Goal: Information Seeking & Learning: Learn about a topic

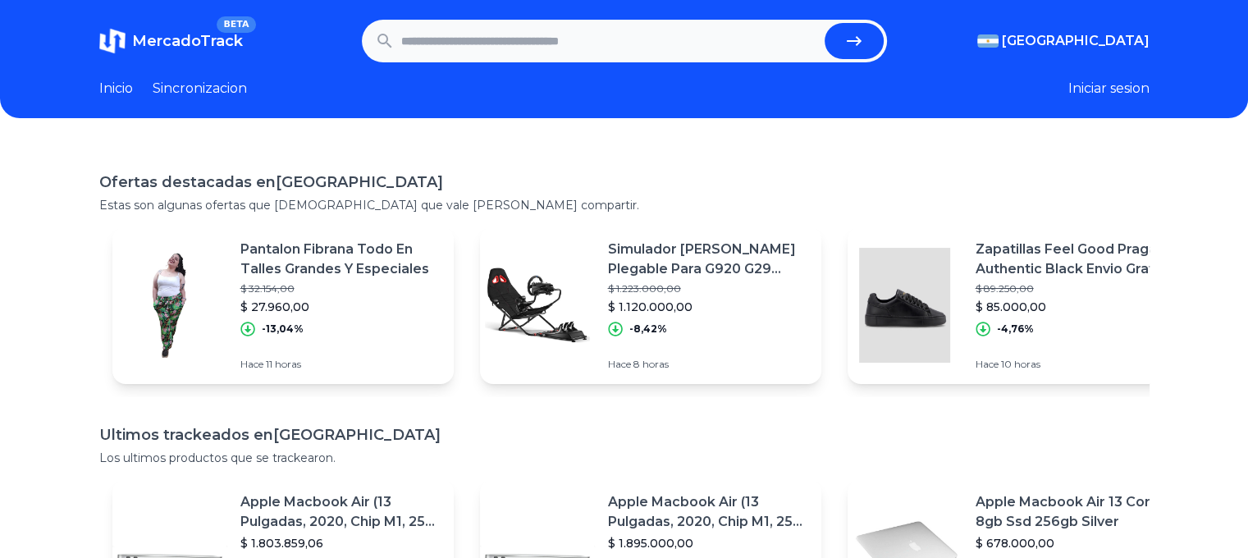
click at [407, 39] on input "text" at bounding box center [609, 41] width 417 height 36
click at [415, 37] on input "text" at bounding box center [609, 41] width 417 height 36
type input "********"
click at [870, 39] on button "submit" at bounding box center [853, 41] width 59 height 36
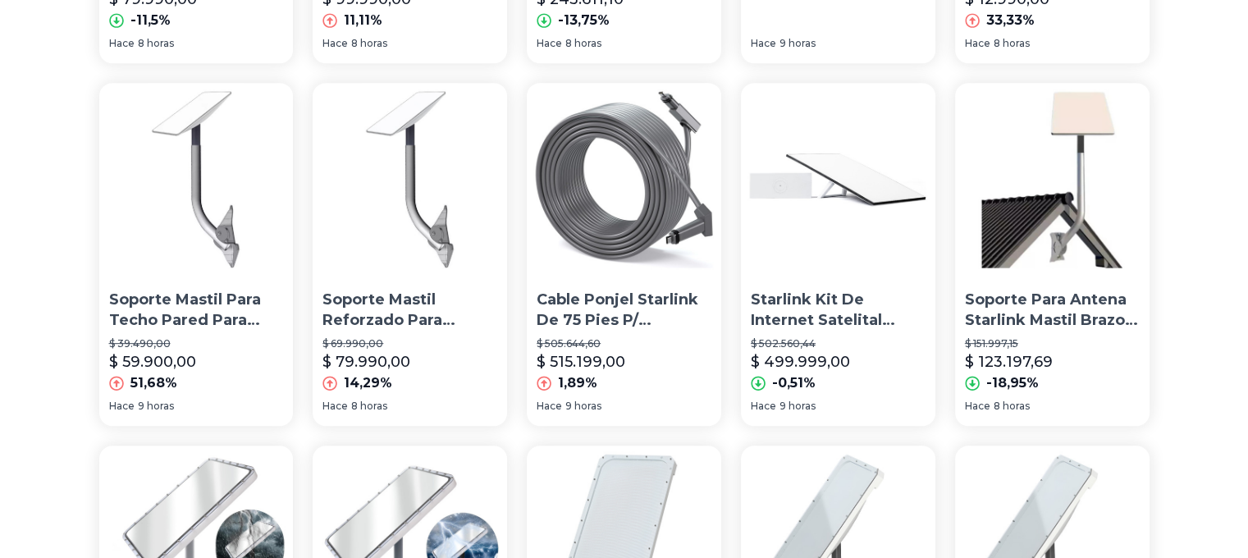
scroll to position [820, 0]
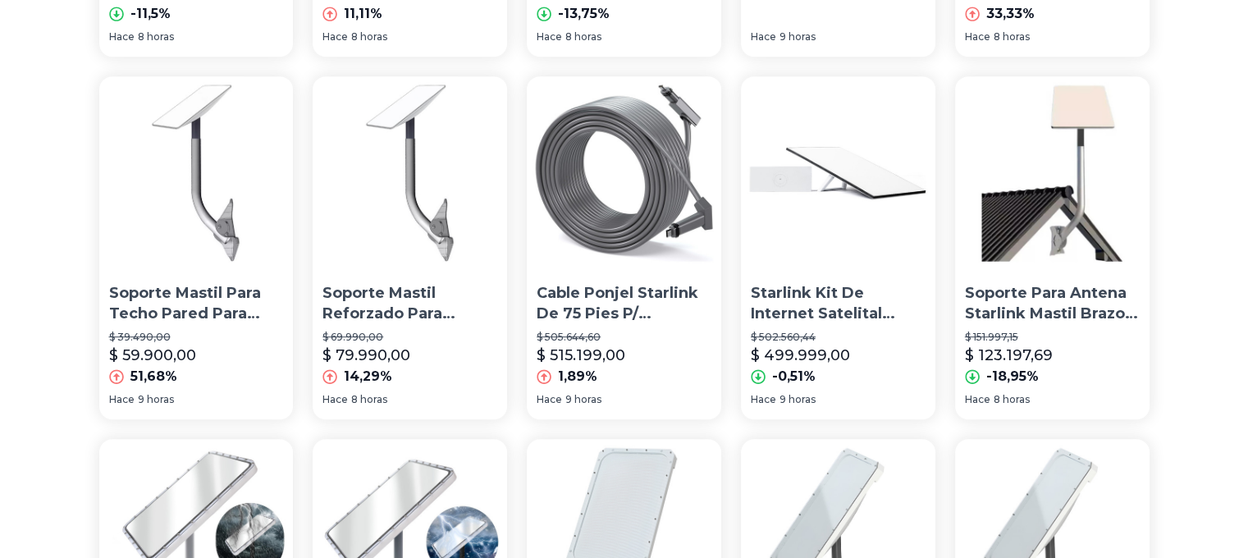
click at [847, 307] on p "Starlink Kit De Internet Satelital Estándar V4" at bounding box center [838, 303] width 175 height 41
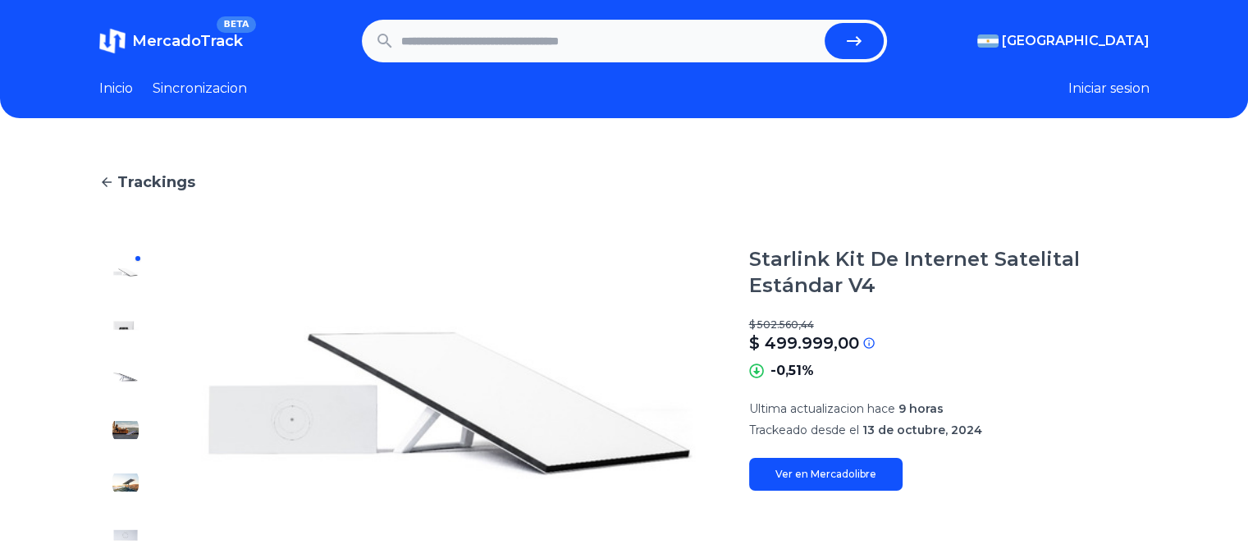
type input "********"
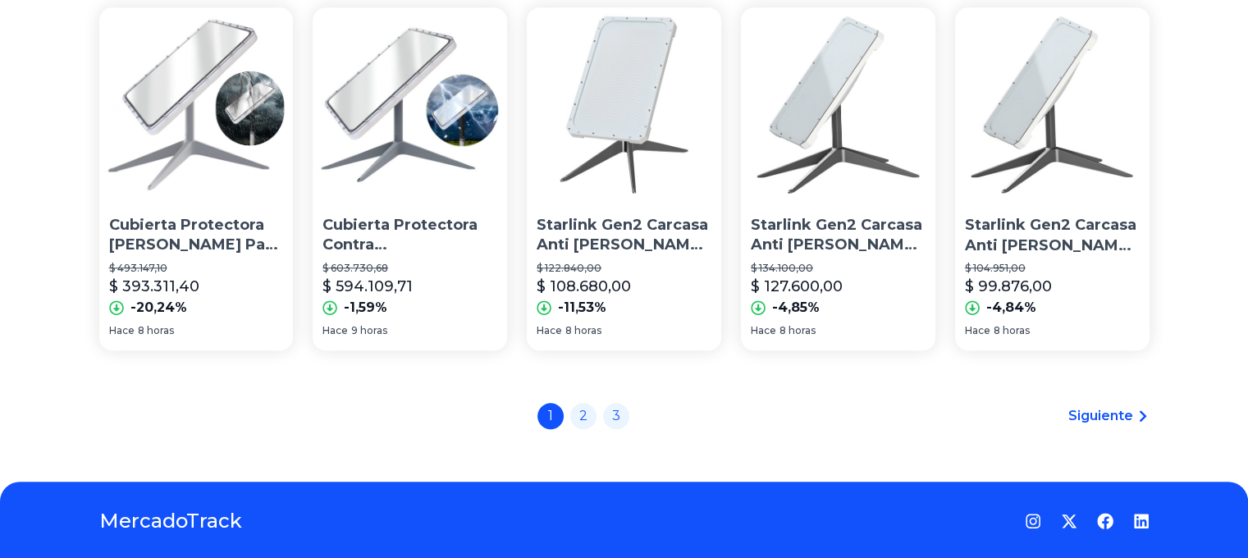
scroll to position [1300, 0]
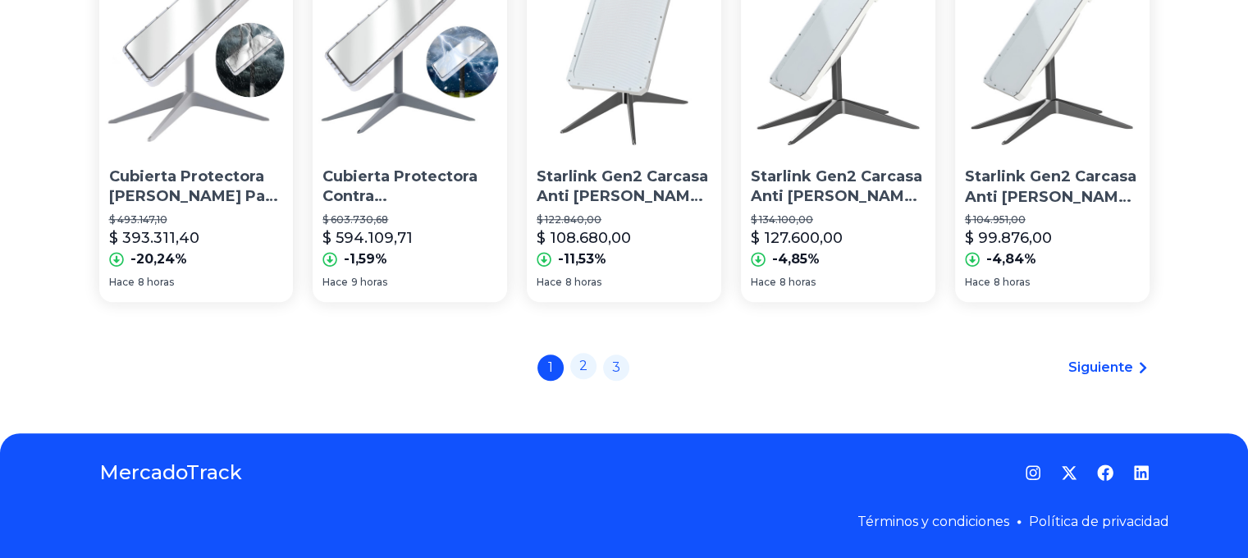
click at [589, 372] on link "2" at bounding box center [583, 366] width 26 height 26
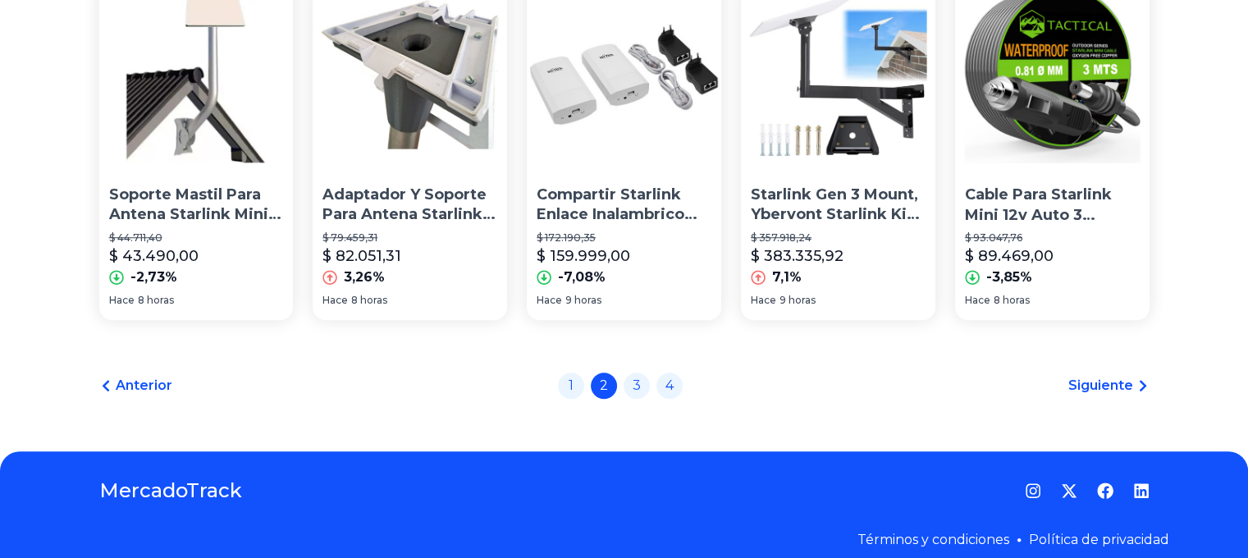
scroll to position [1300, 0]
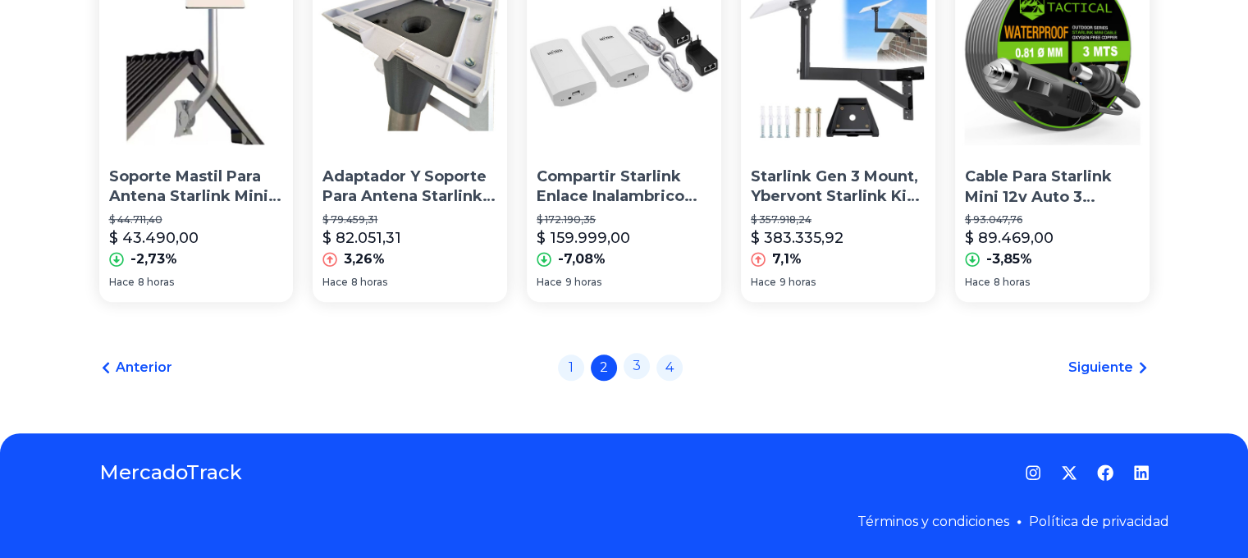
click at [648, 367] on link "3" at bounding box center [636, 366] width 26 height 26
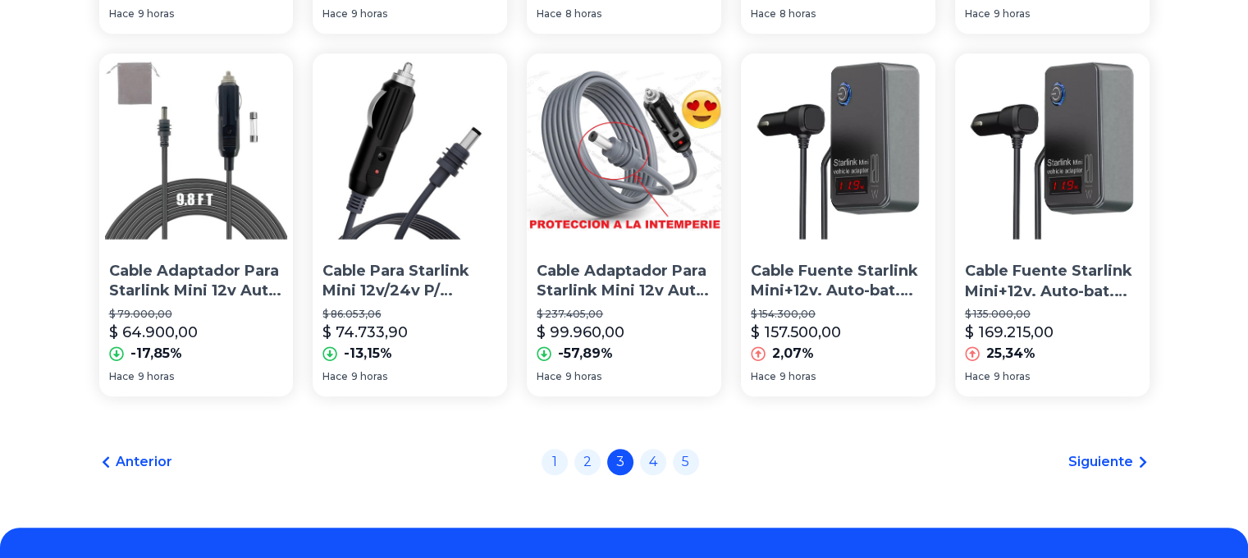
scroll to position [1300, 0]
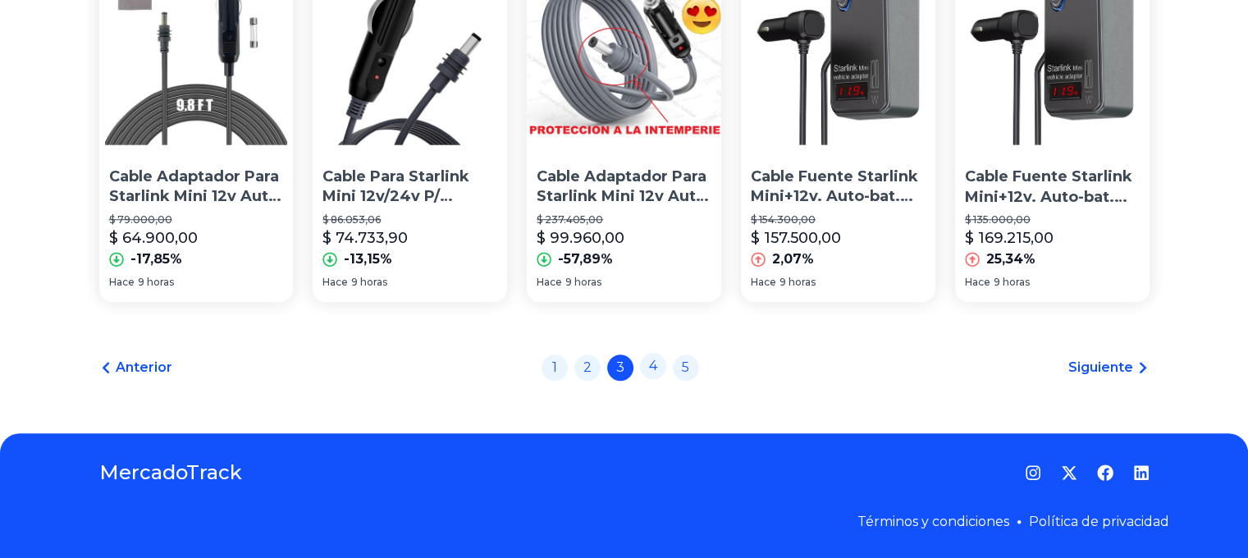
click at [658, 367] on link "4" at bounding box center [653, 366] width 26 height 26
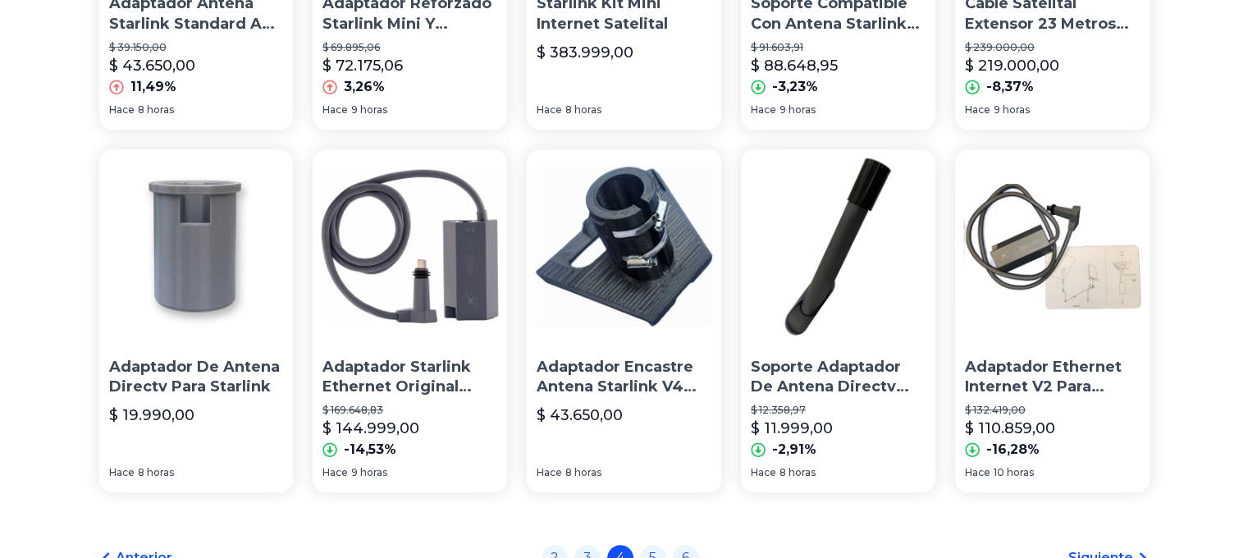
scroll to position [1231, 0]
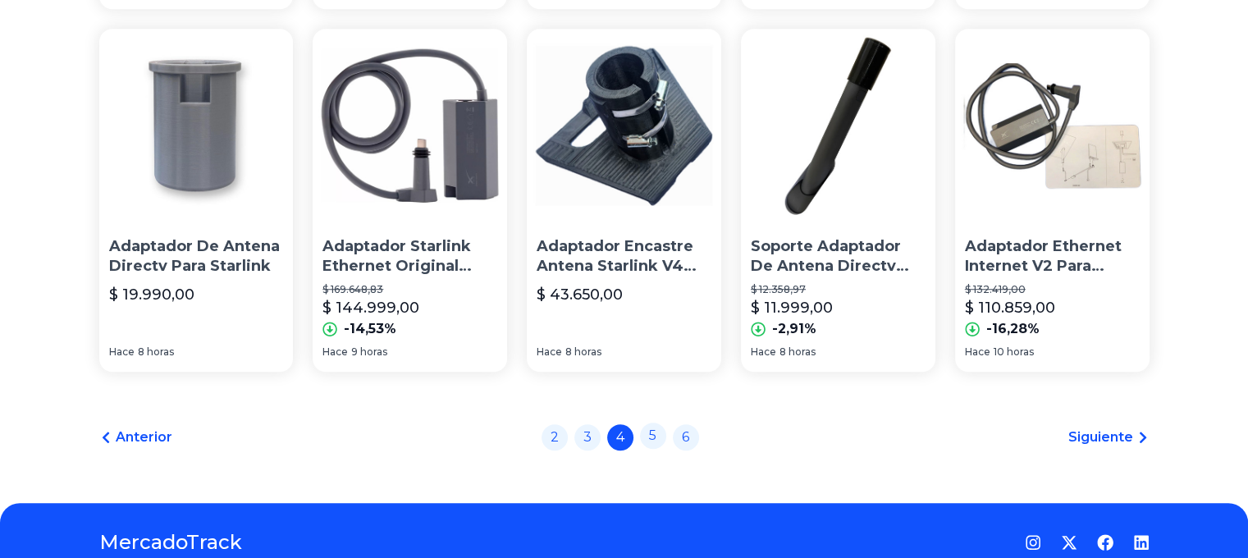
click at [660, 438] on link "5" at bounding box center [653, 435] width 26 height 26
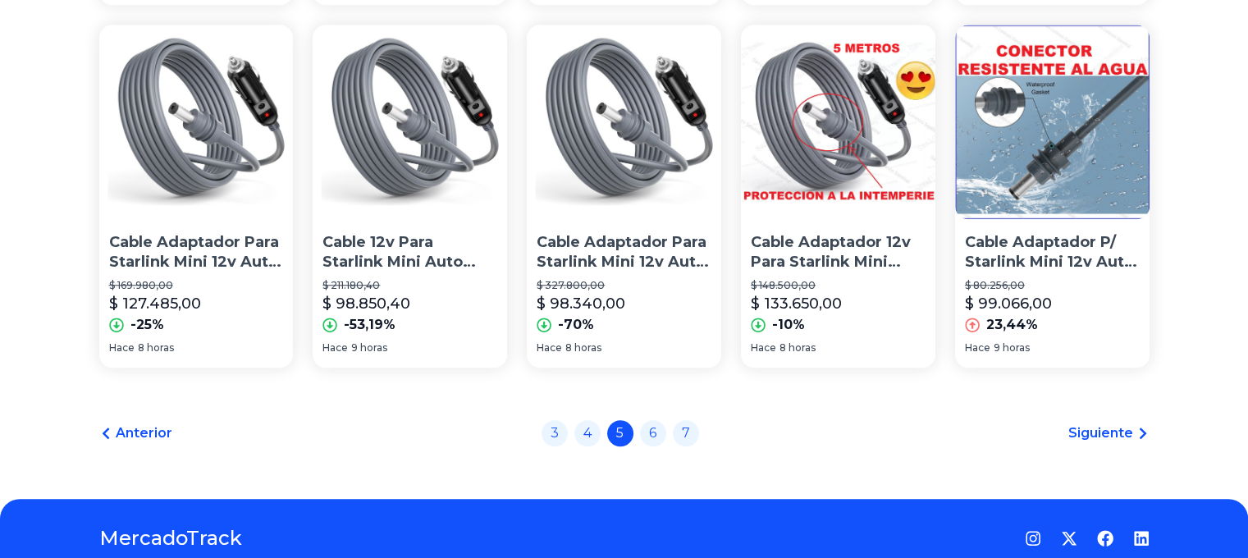
scroll to position [1267, 0]
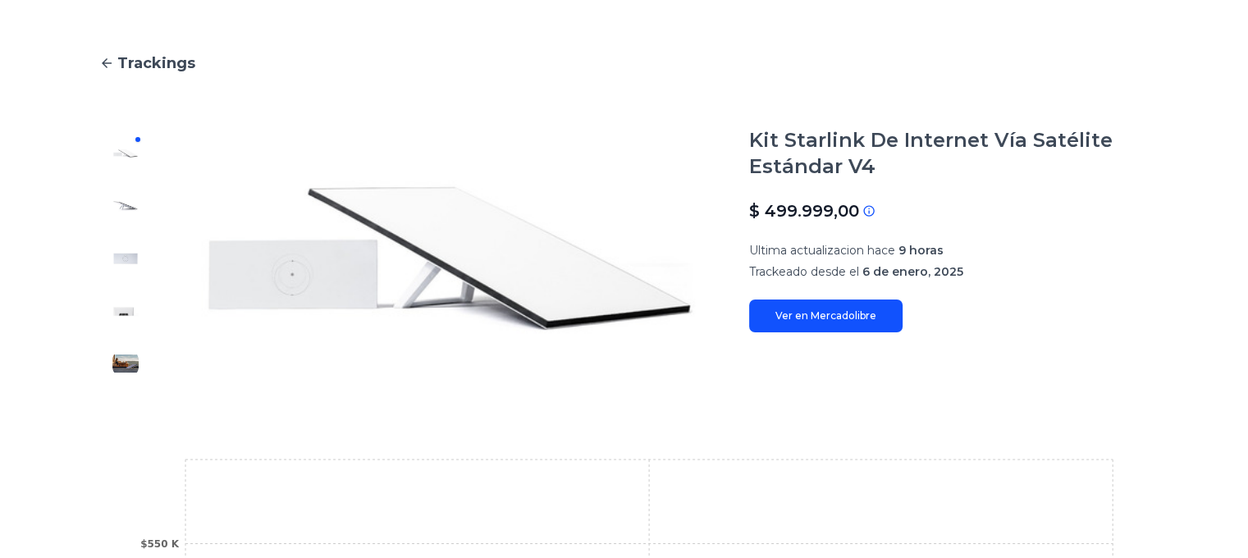
scroll to position [103, 0]
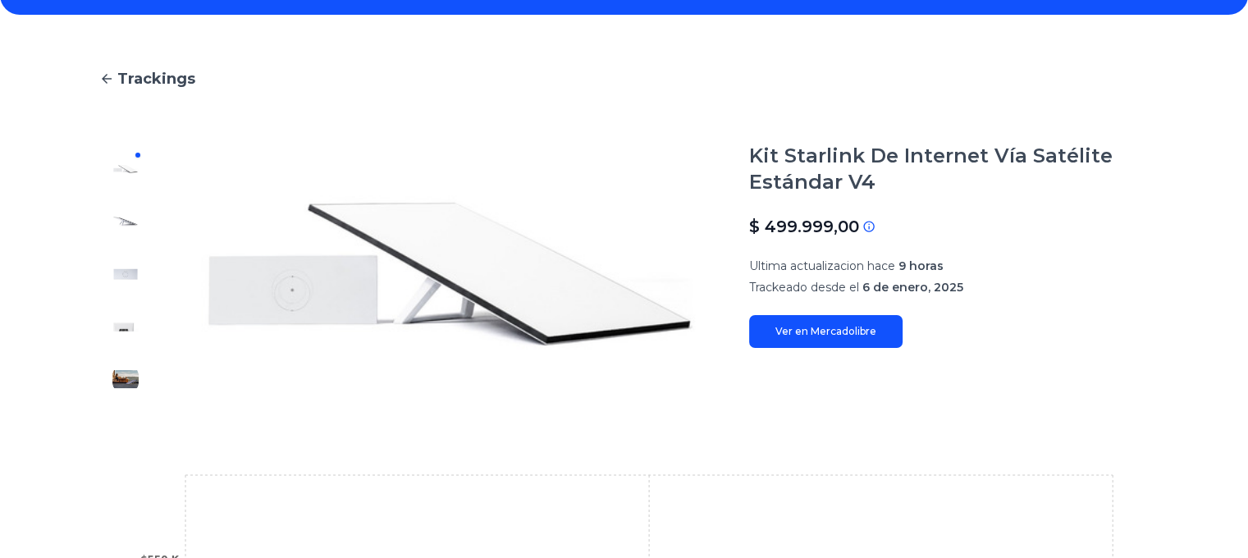
click at [856, 317] on link "Ver en Mercadolibre" at bounding box center [825, 331] width 153 height 33
